Goal: Find contact information: Find contact information

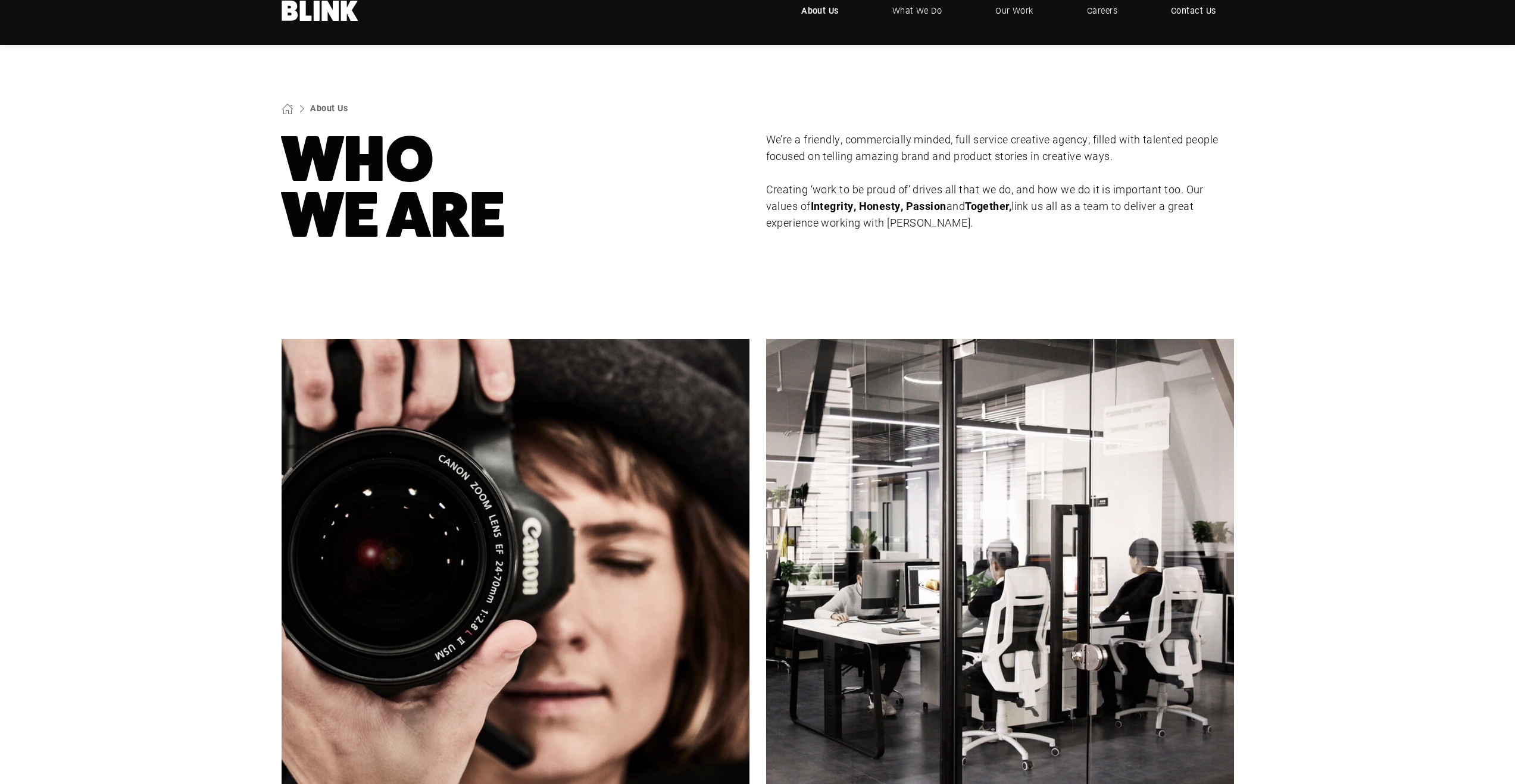
scroll to position [23, 0]
click at [1190, 14] on span "Contact Us" at bounding box center [1193, 11] width 45 height 13
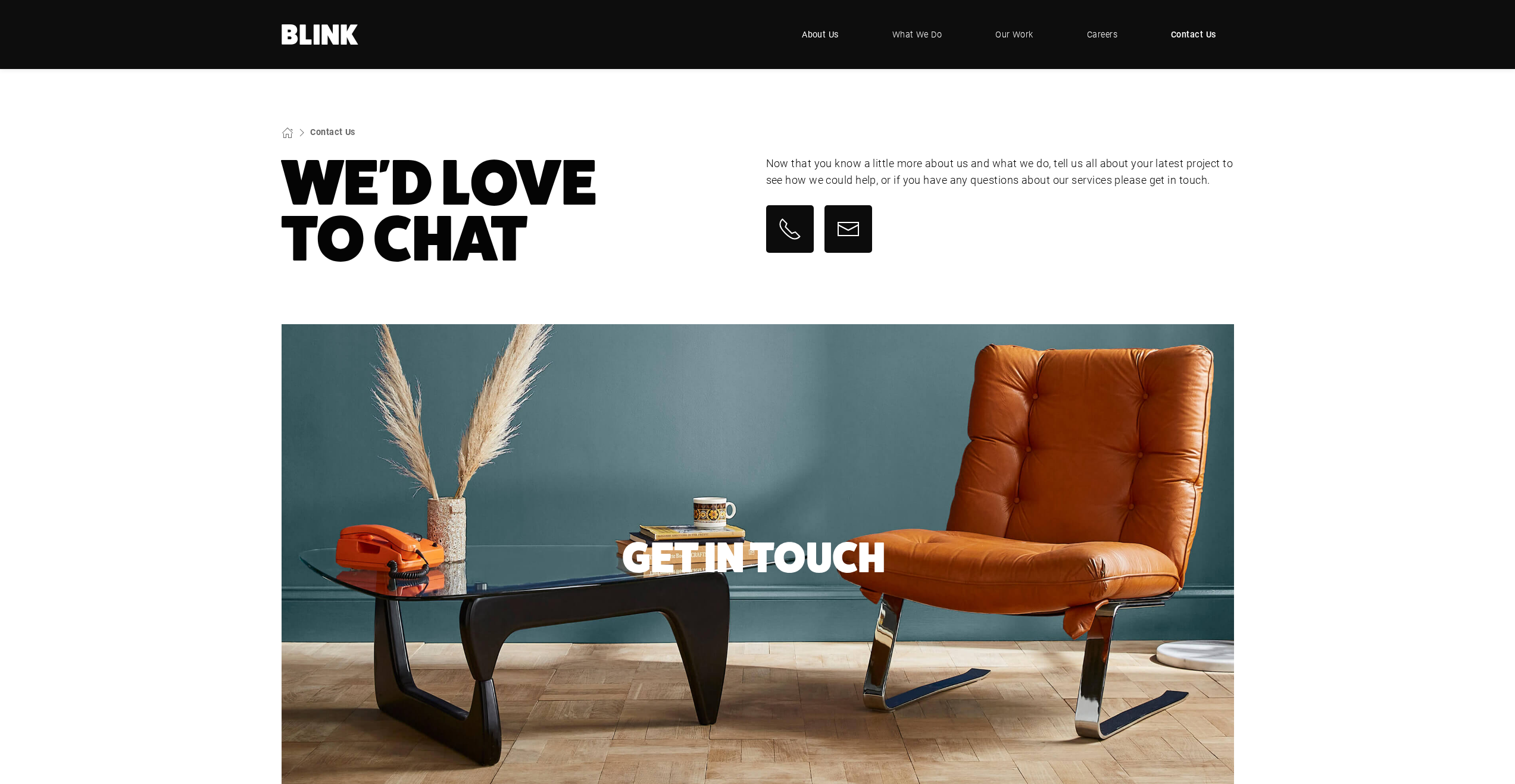
click at [819, 35] on span "About Us" at bounding box center [820, 34] width 37 height 13
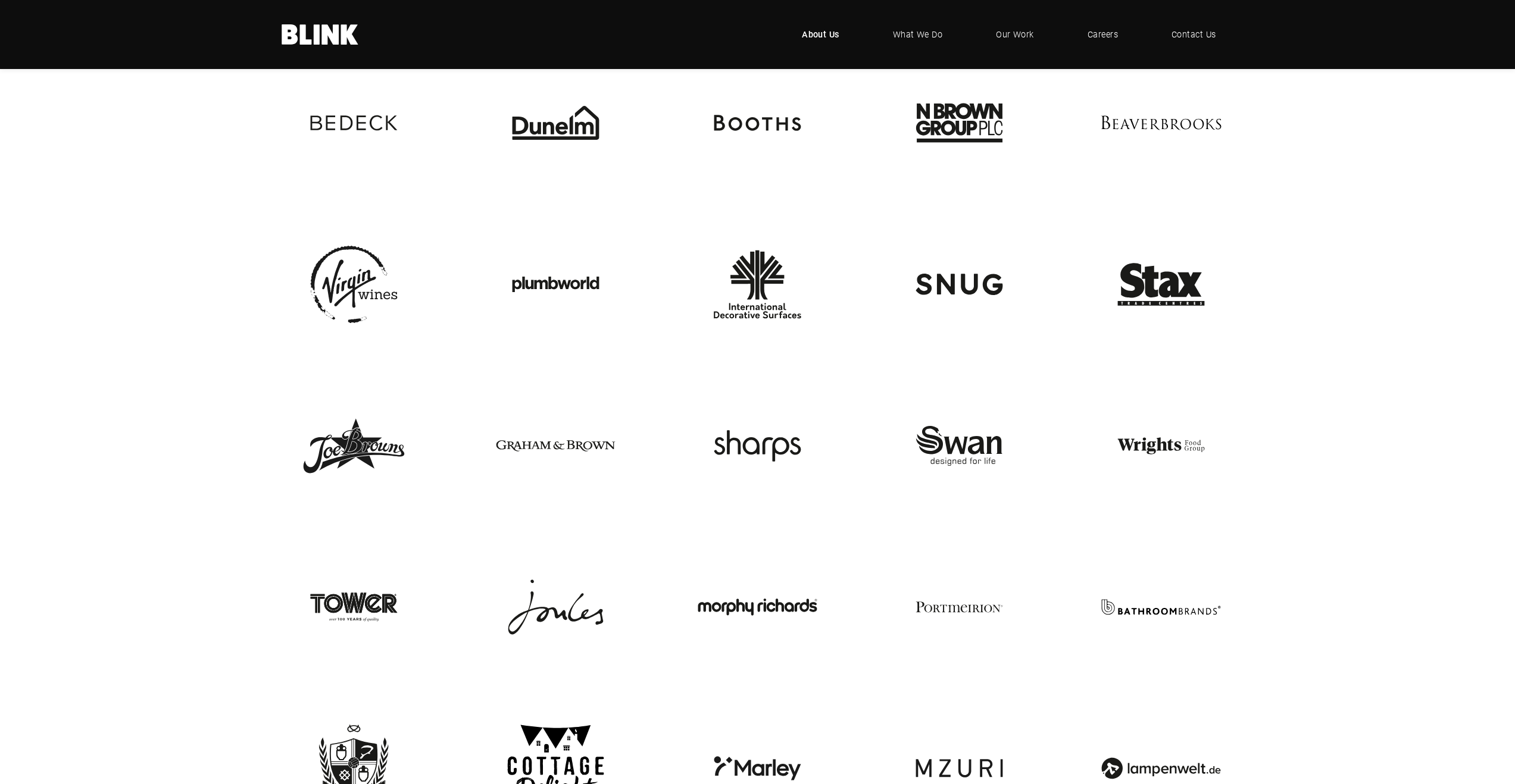
scroll to position [2705, 0]
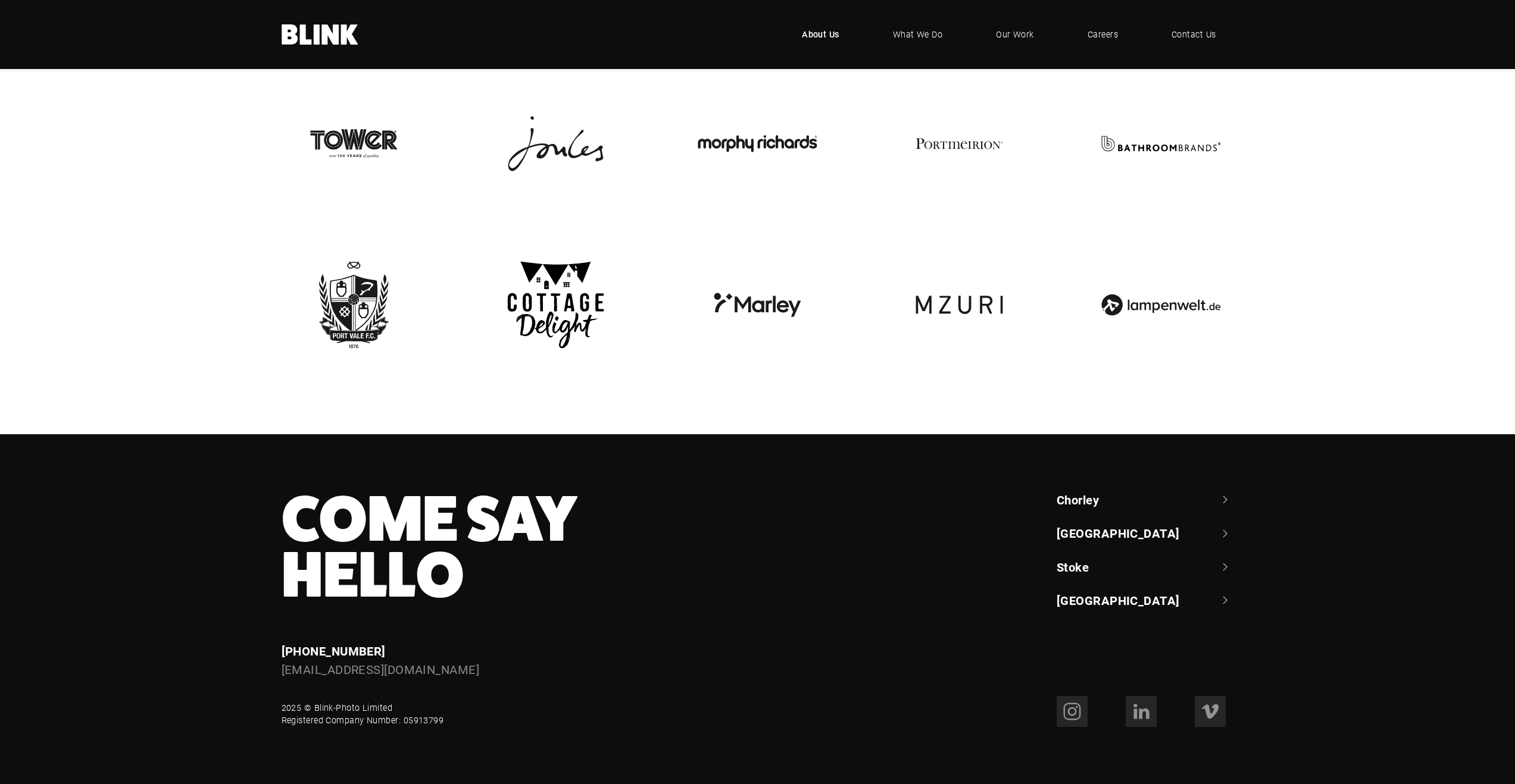
click at [1097, 500] on link "Chorley" at bounding box center [1144, 499] width 177 height 16
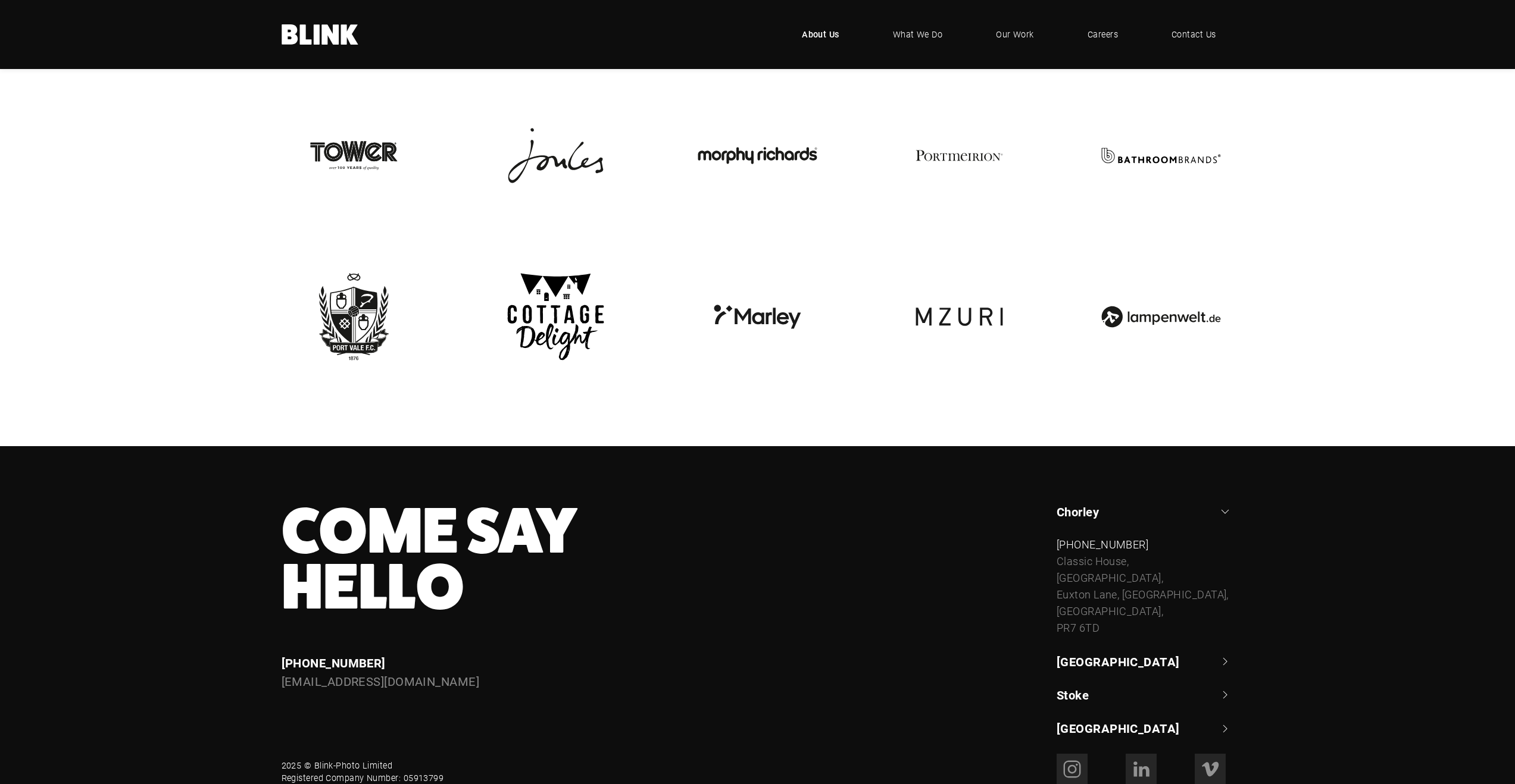
scroll to position [2685, 0]
